Goal: Find specific page/section

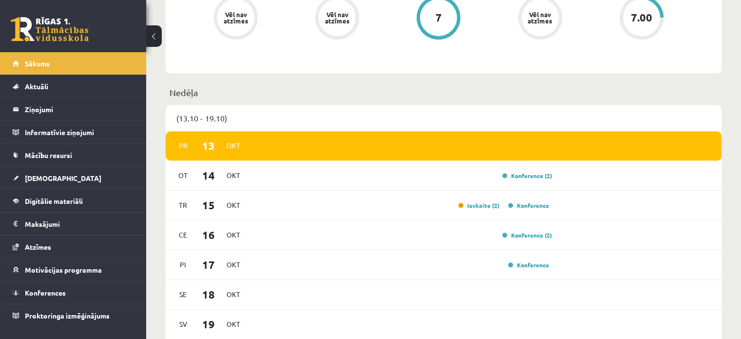
scroll to position [448, 0]
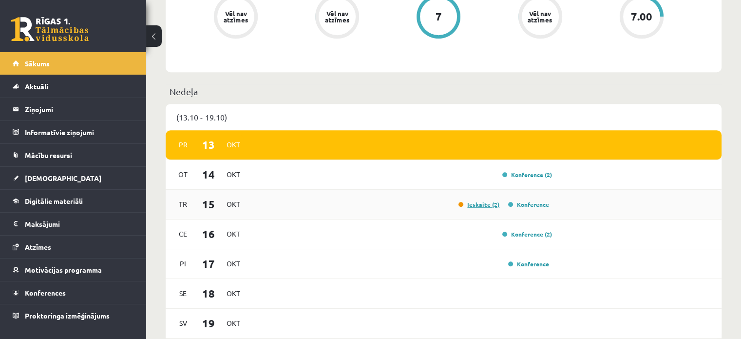
click at [477, 205] on link "Ieskaite (2)" at bounding box center [478, 204] width 41 height 8
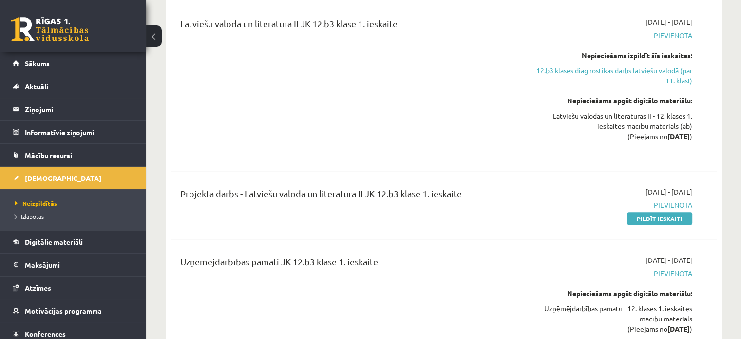
scroll to position [540, 0]
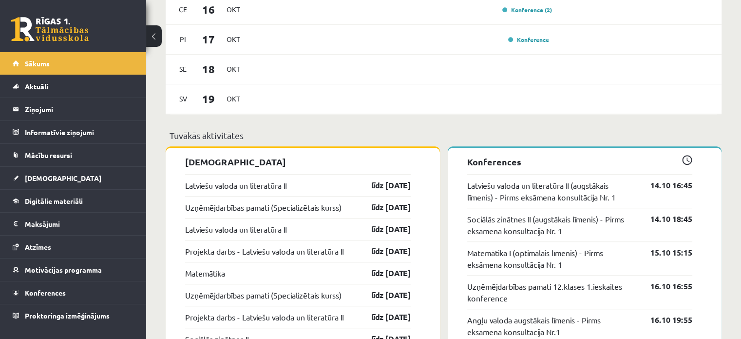
scroll to position [569, 0]
